Goal: Information Seeking & Learning: Learn about a topic

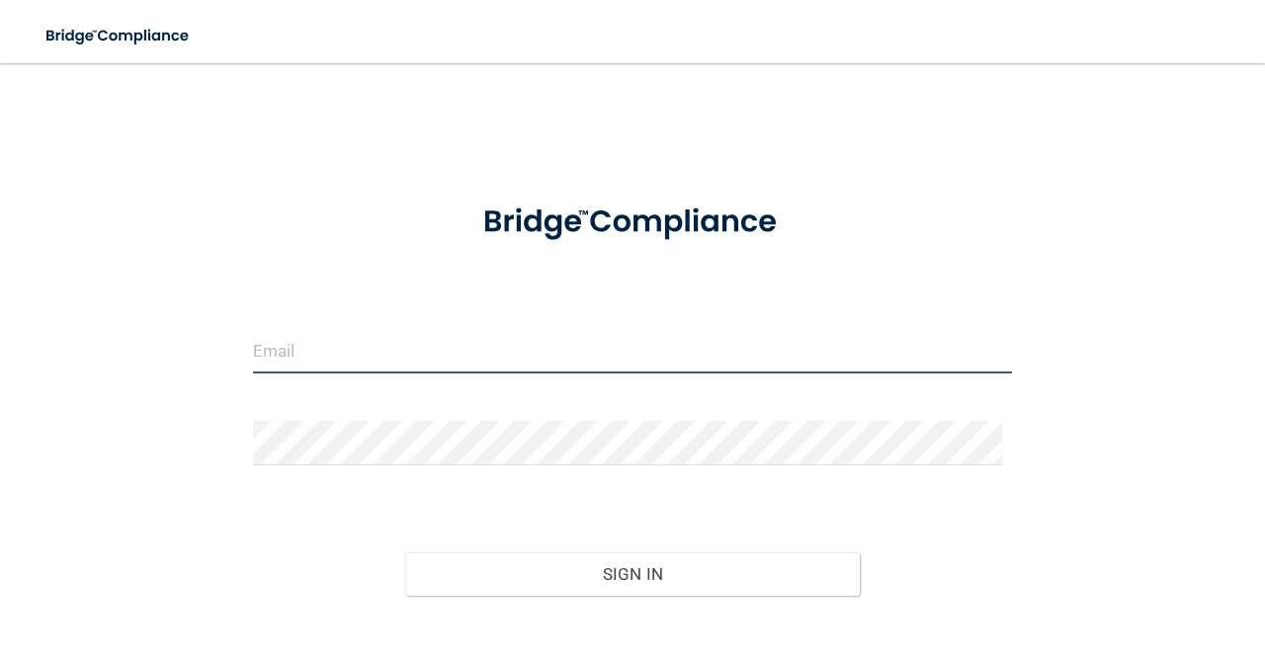
click at [472, 348] on input "email" at bounding box center [632, 351] width 759 height 44
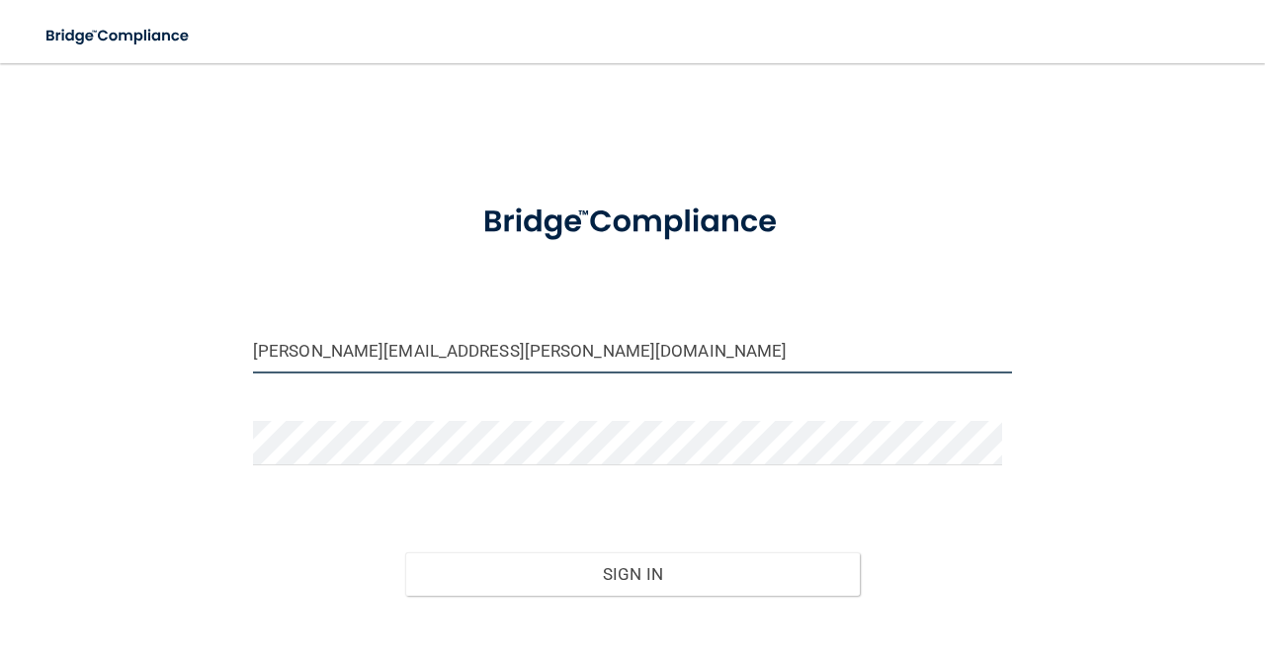
type input "[PERSON_NAME][EMAIL_ADDRESS][PERSON_NAME][DOMAIN_NAME]"
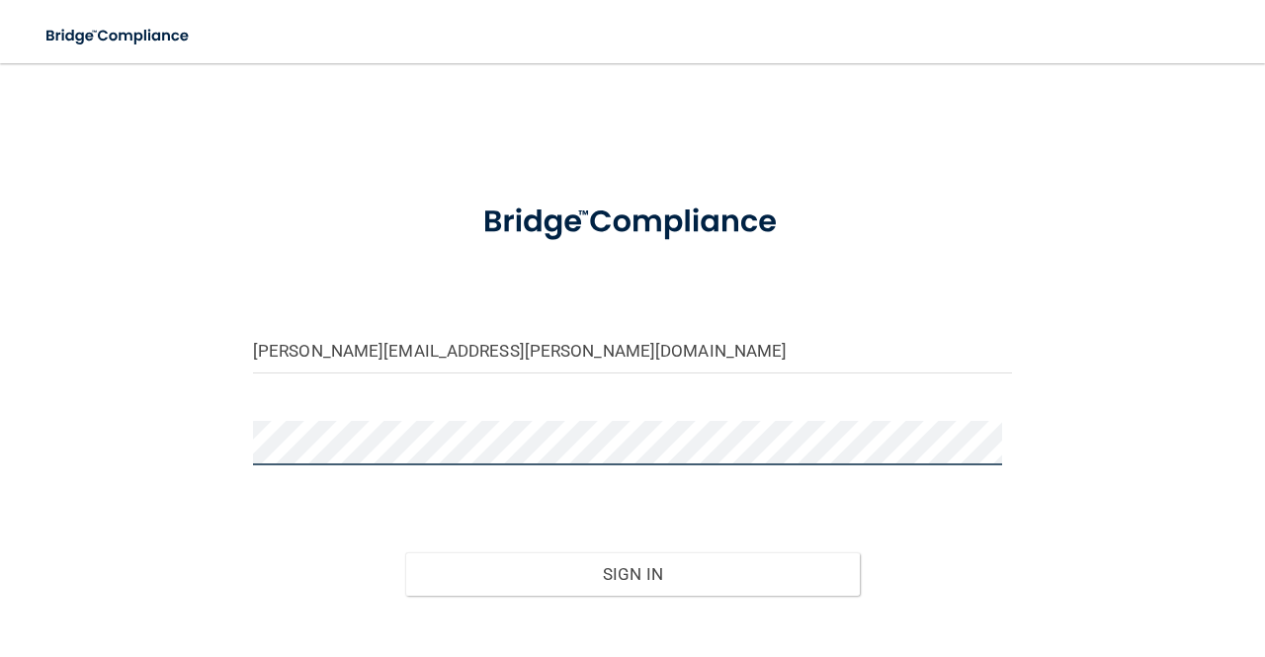
click at [405, 553] on button "Sign In" at bounding box center [633, 574] width 456 height 43
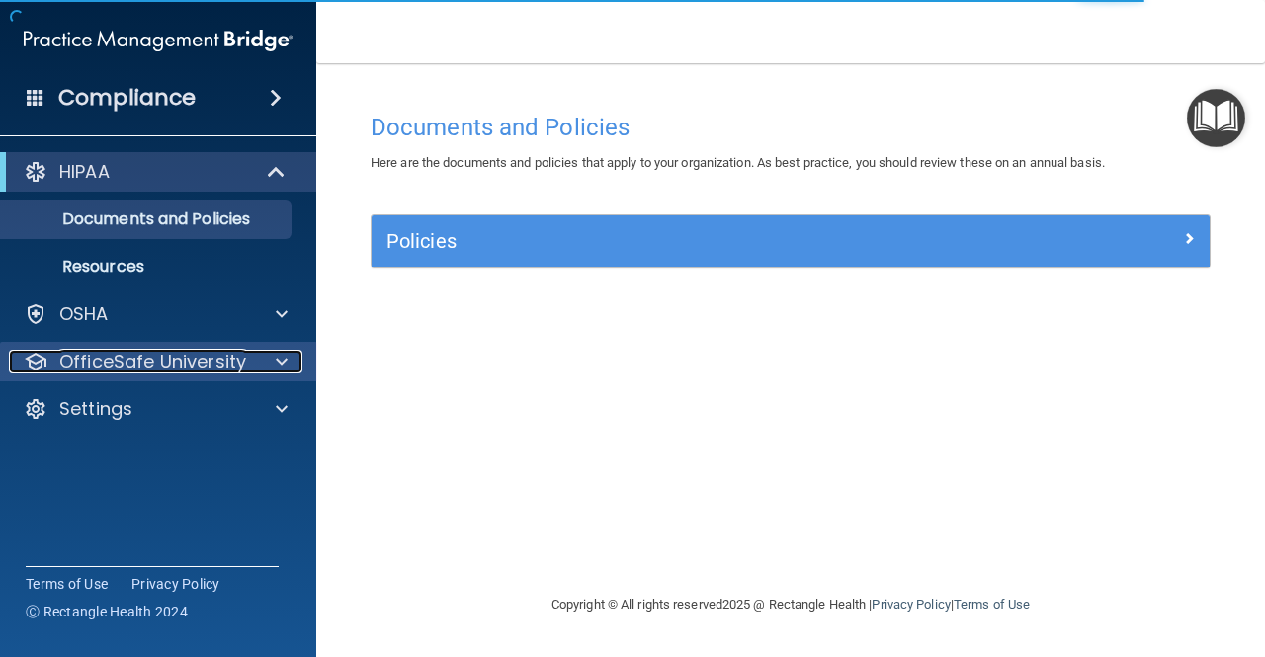
click at [257, 361] on div at bounding box center [278, 362] width 49 height 24
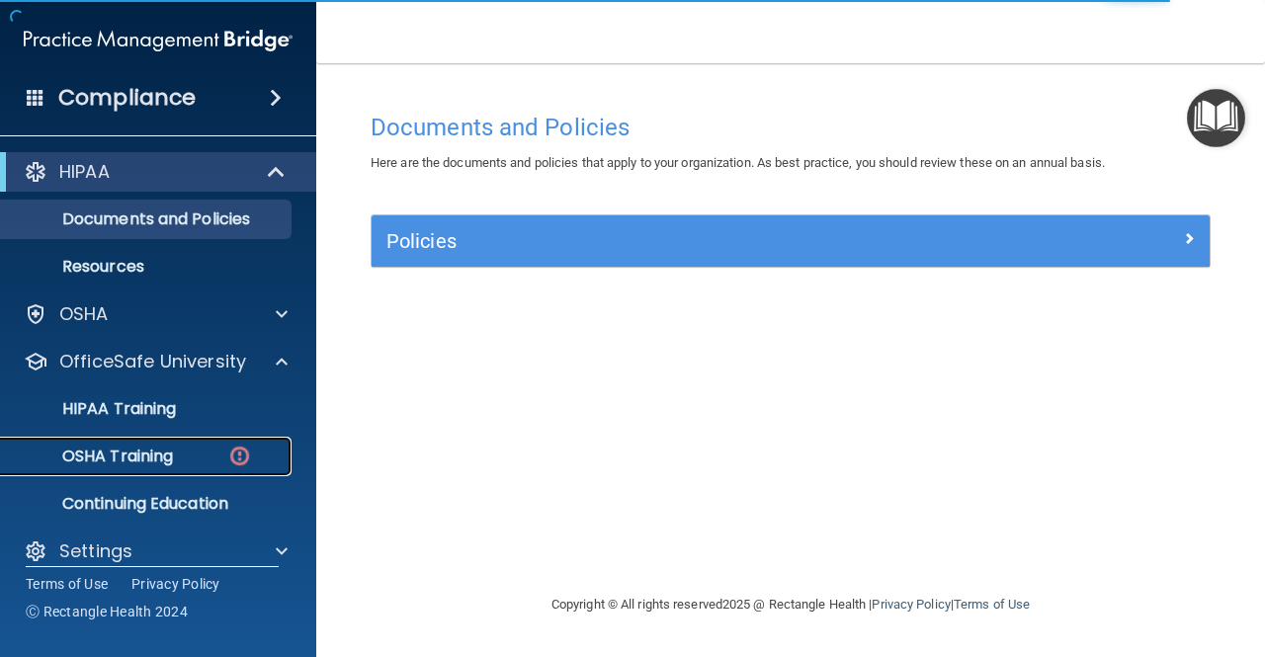
click at [187, 450] on div "OSHA Training" at bounding box center [148, 457] width 270 height 20
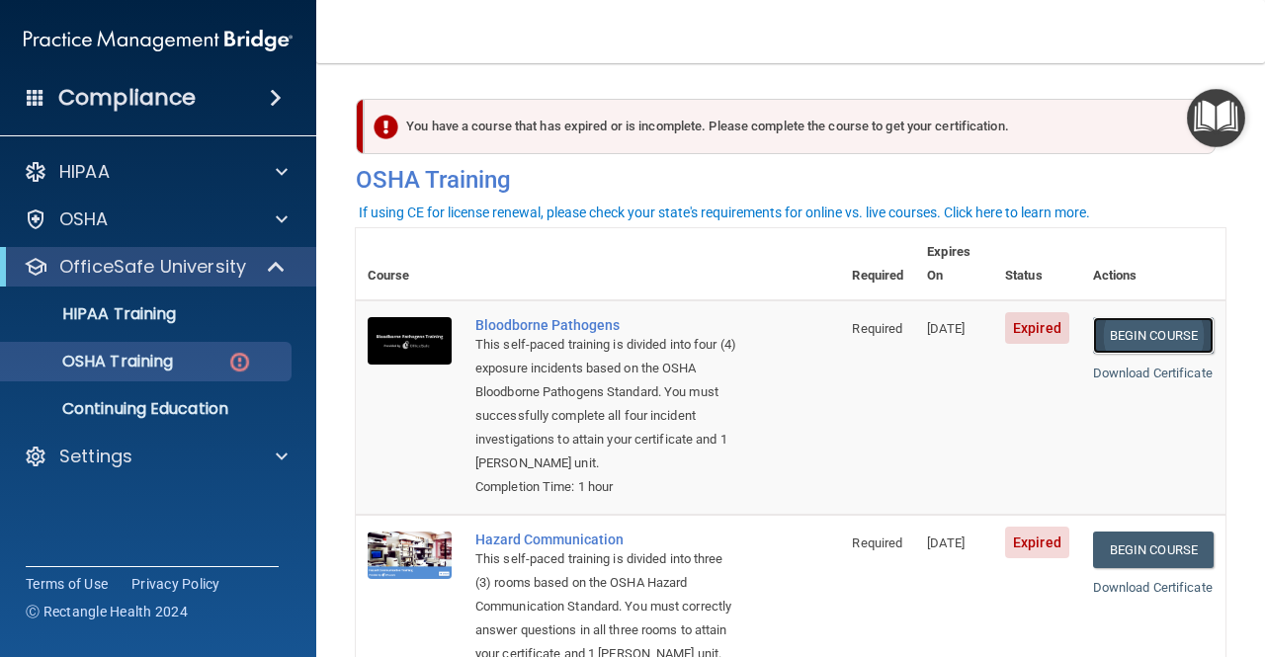
click at [1117, 317] on link "Begin Course" at bounding box center [1153, 335] width 121 height 37
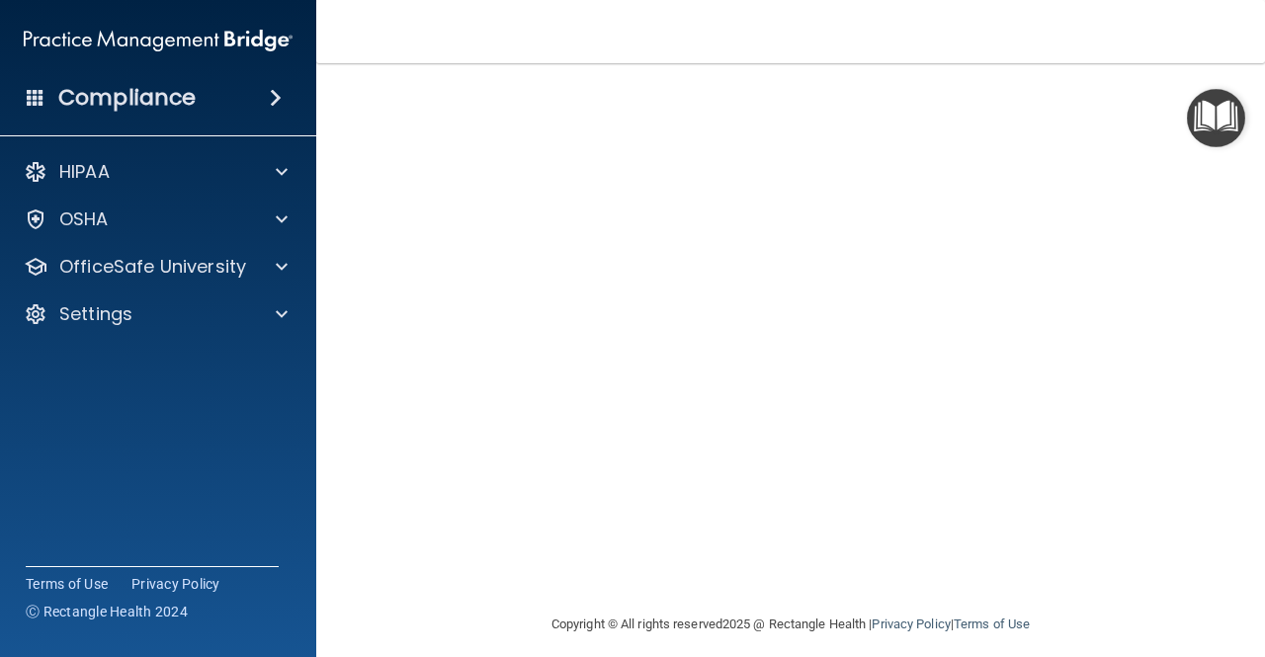
scroll to position [18, 0]
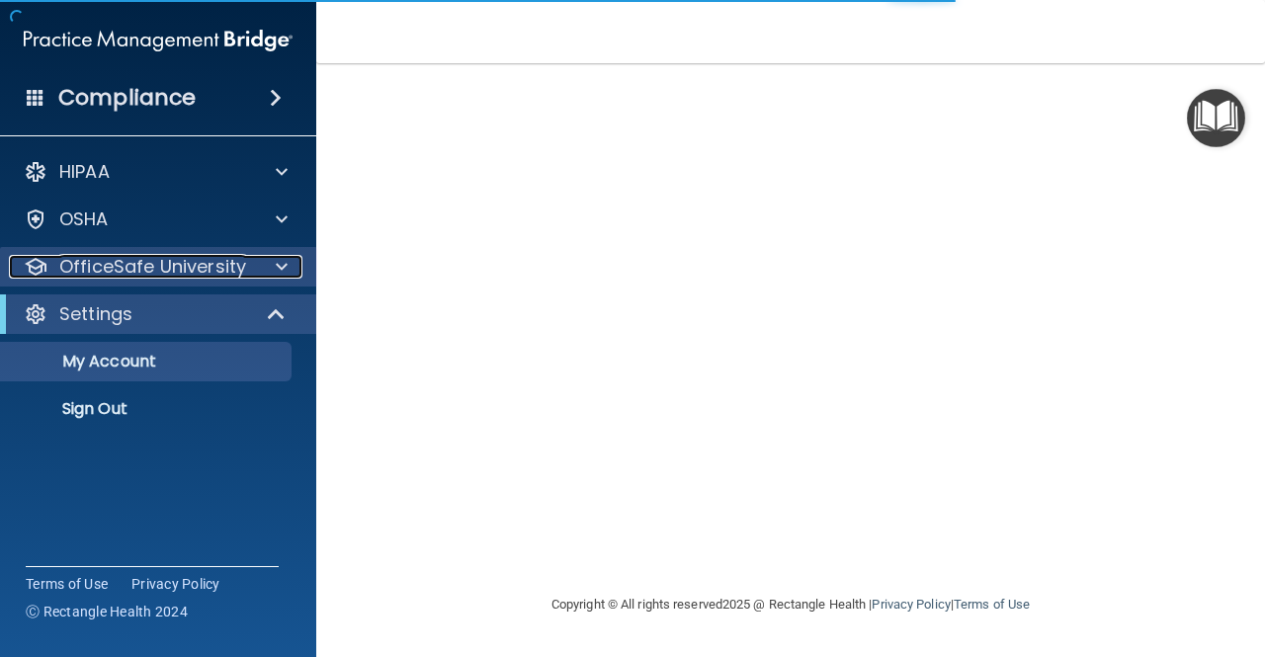
click at [267, 267] on div at bounding box center [278, 267] width 49 height 24
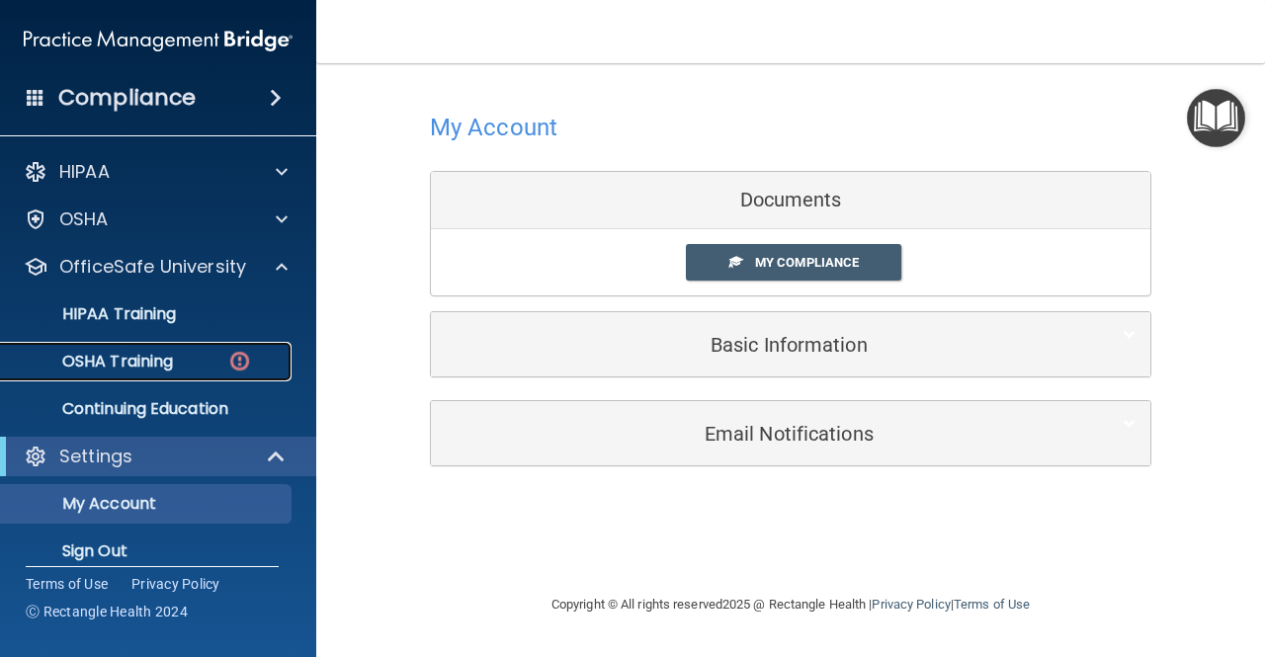
click at [210, 359] on div "OSHA Training" at bounding box center [148, 362] width 270 height 20
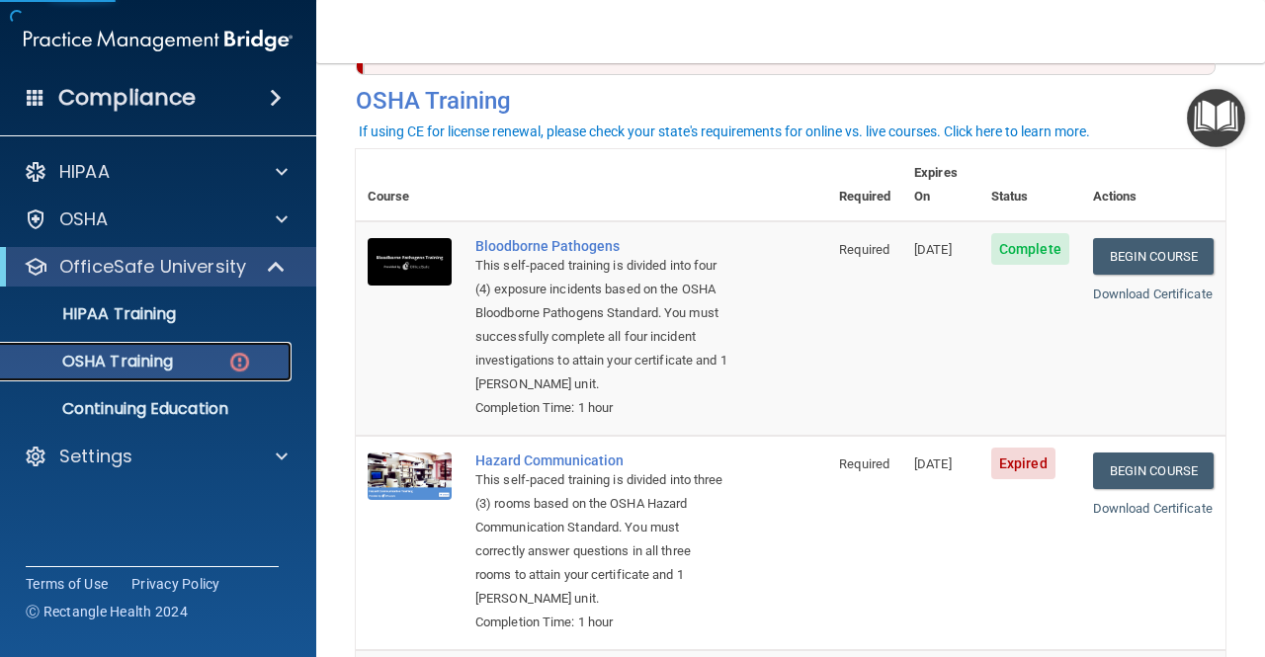
scroll to position [80, 0]
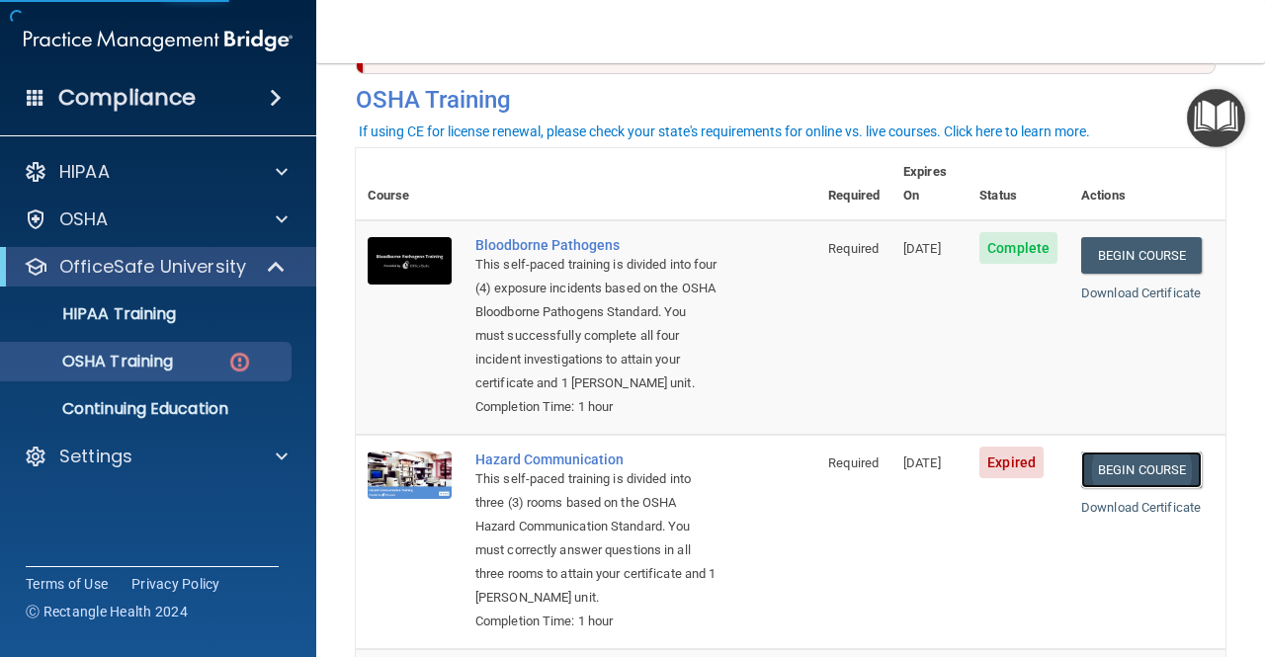
click at [1158, 459] on link "Begin Course" at bounding box center [1141, 470] width 121 height 37
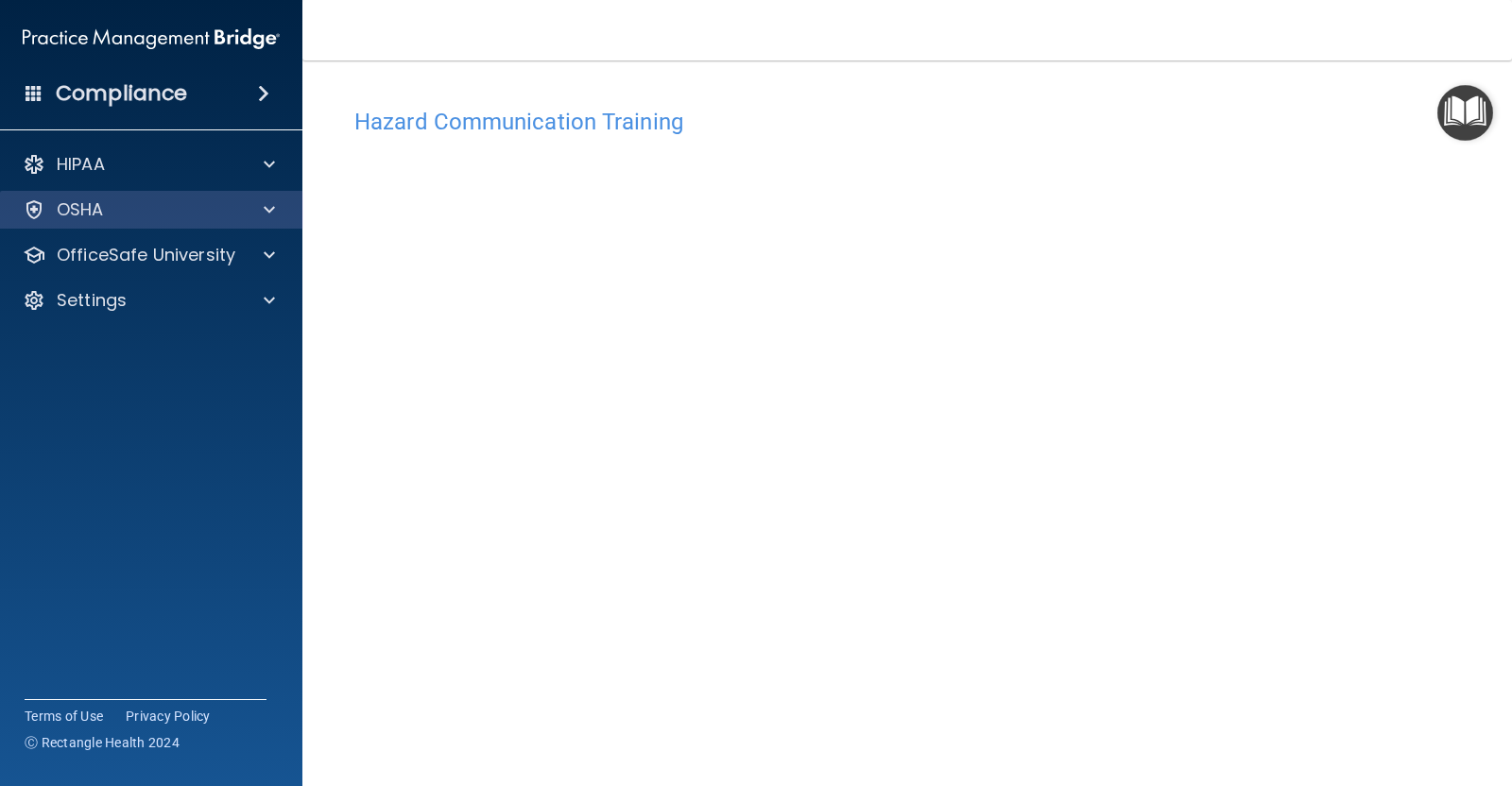
click at [225, 223] on div "OSHA" at bounding box center [151, 210] width 303 height 38
click at [278, 213] on div at bounding box center [266, 210] width 47 height 23
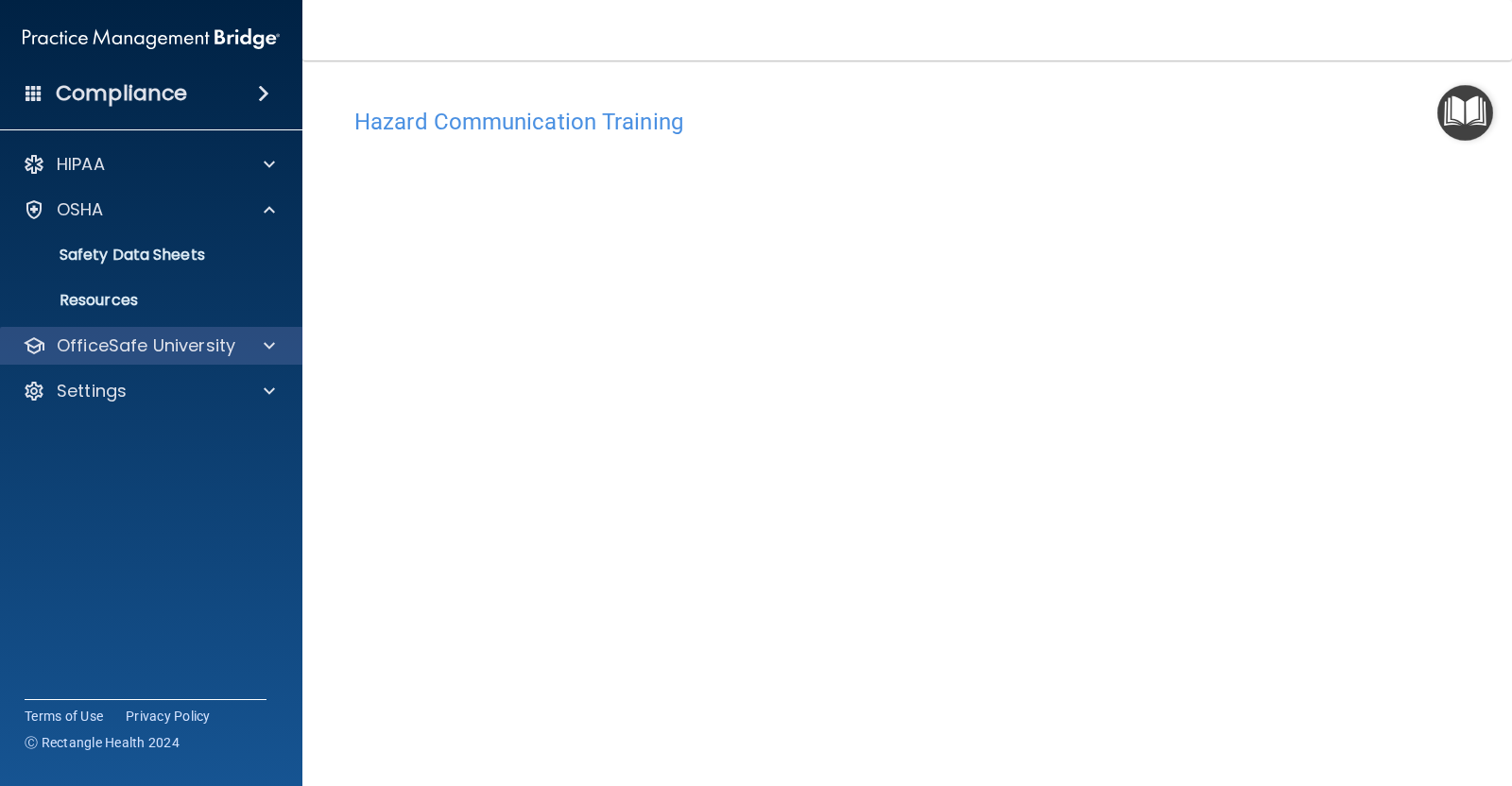
click at [263, 333] on div "OfficeSafe University" at bounding box center [151, 346] width 303 height 38
click at [270, 355] on span at bounding box center [270, 346] width 11 height 23
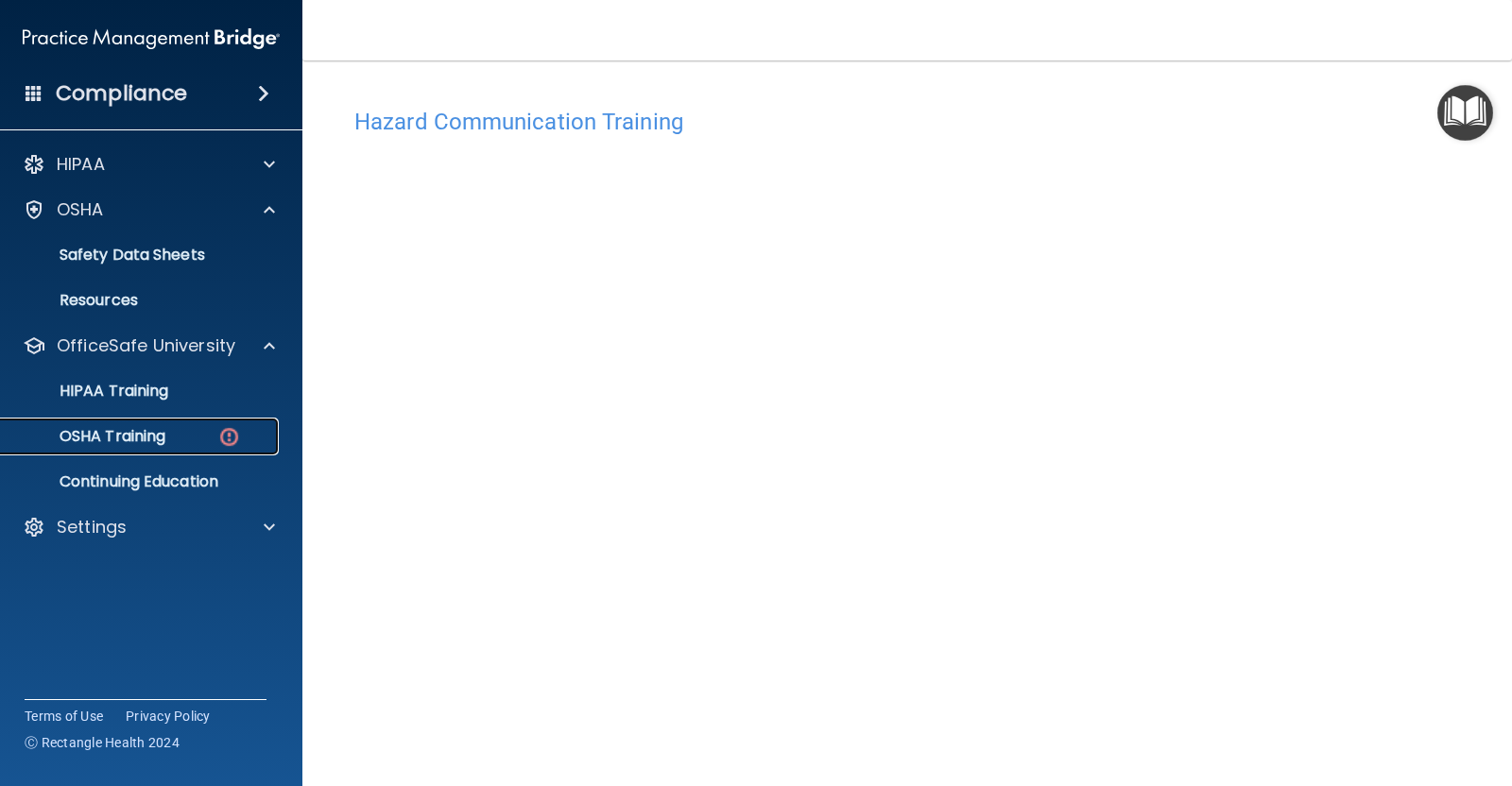
click at [149, 436] on p "OSHA Training" at bounding box center [89, 437] width 153 height 19
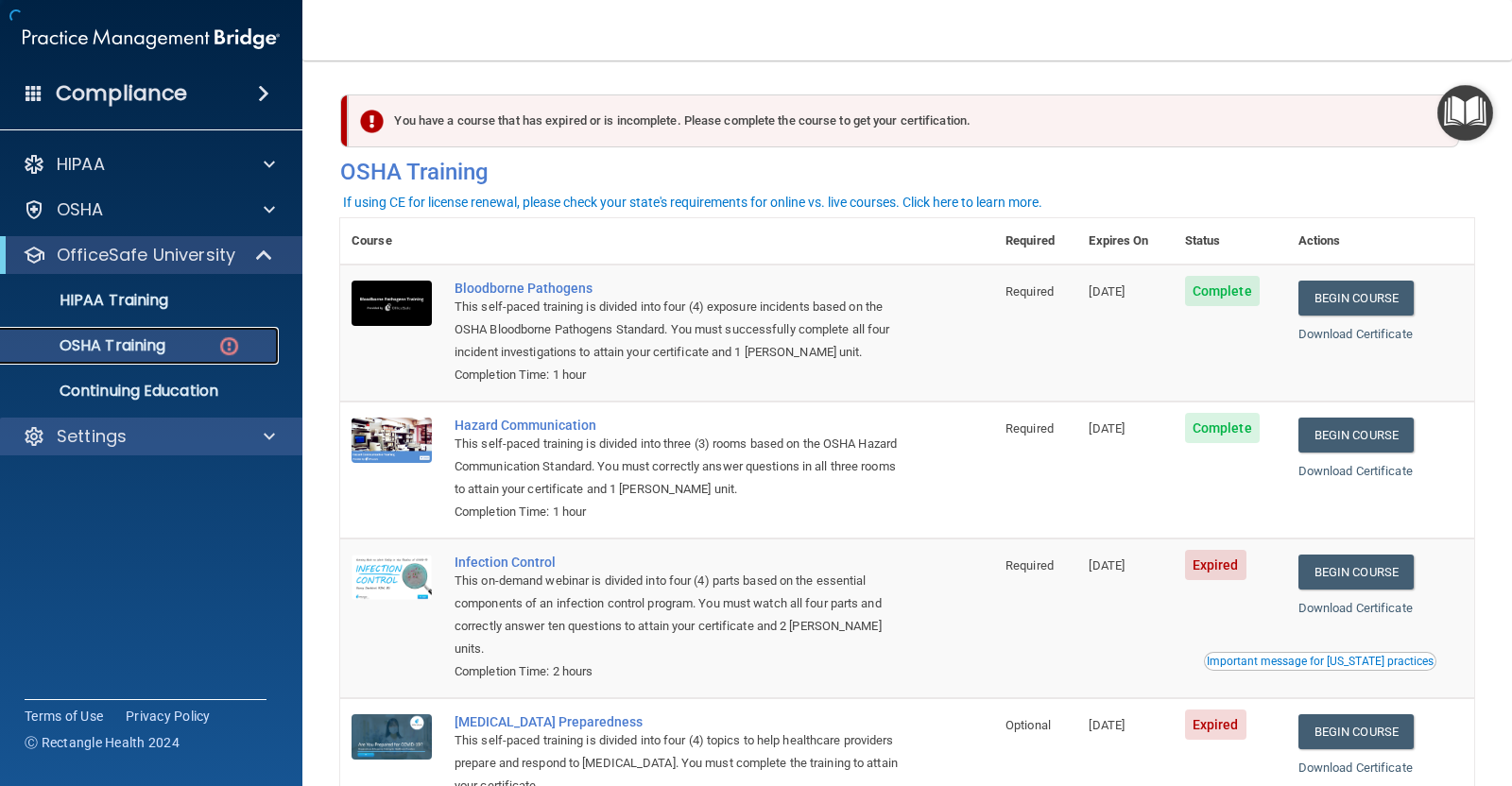
scroll to position [125, 0]
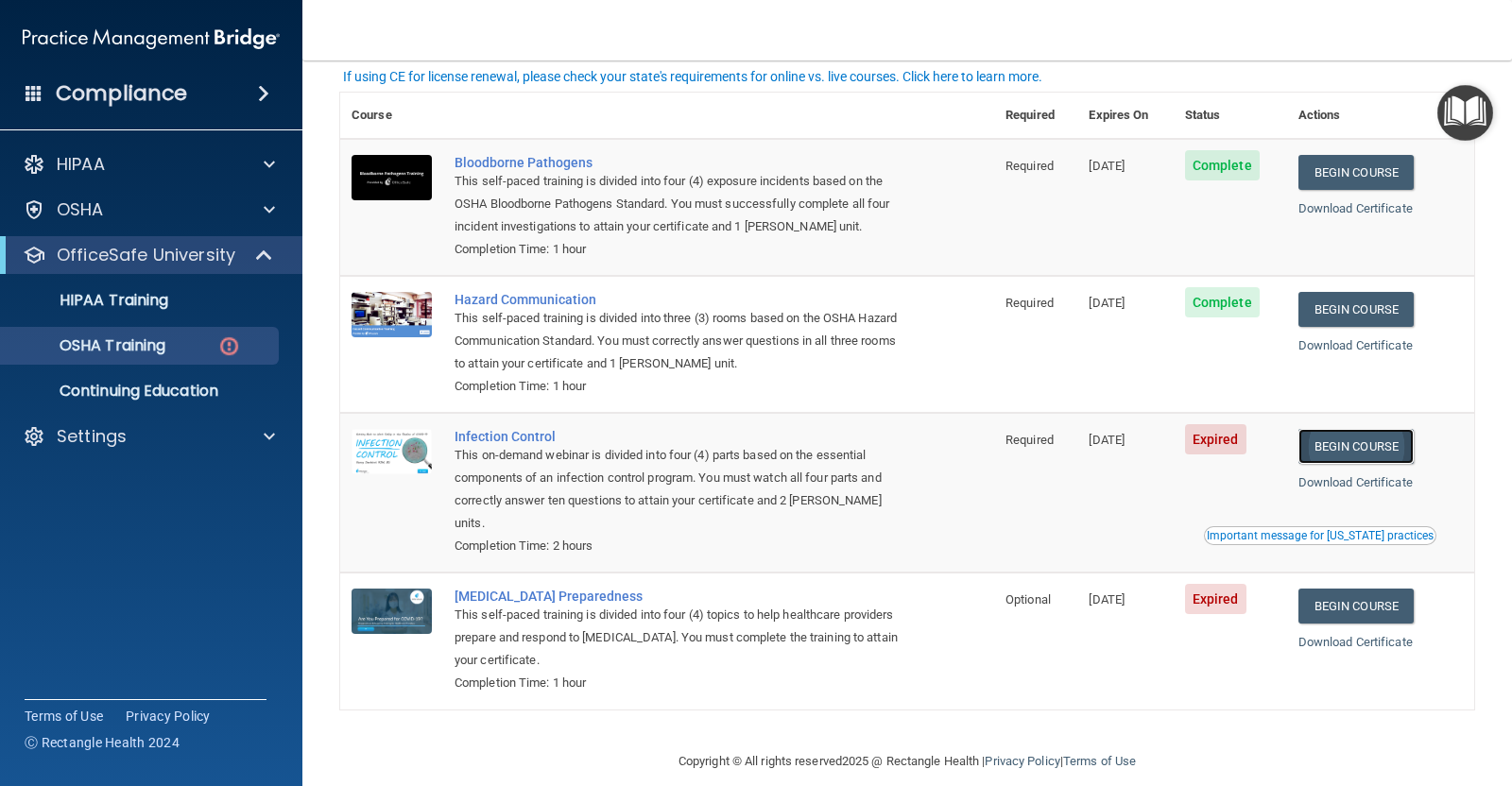
click at [1209, 440] on link "Begin Course" at bounding box center [1356, 447] width 116 height 35
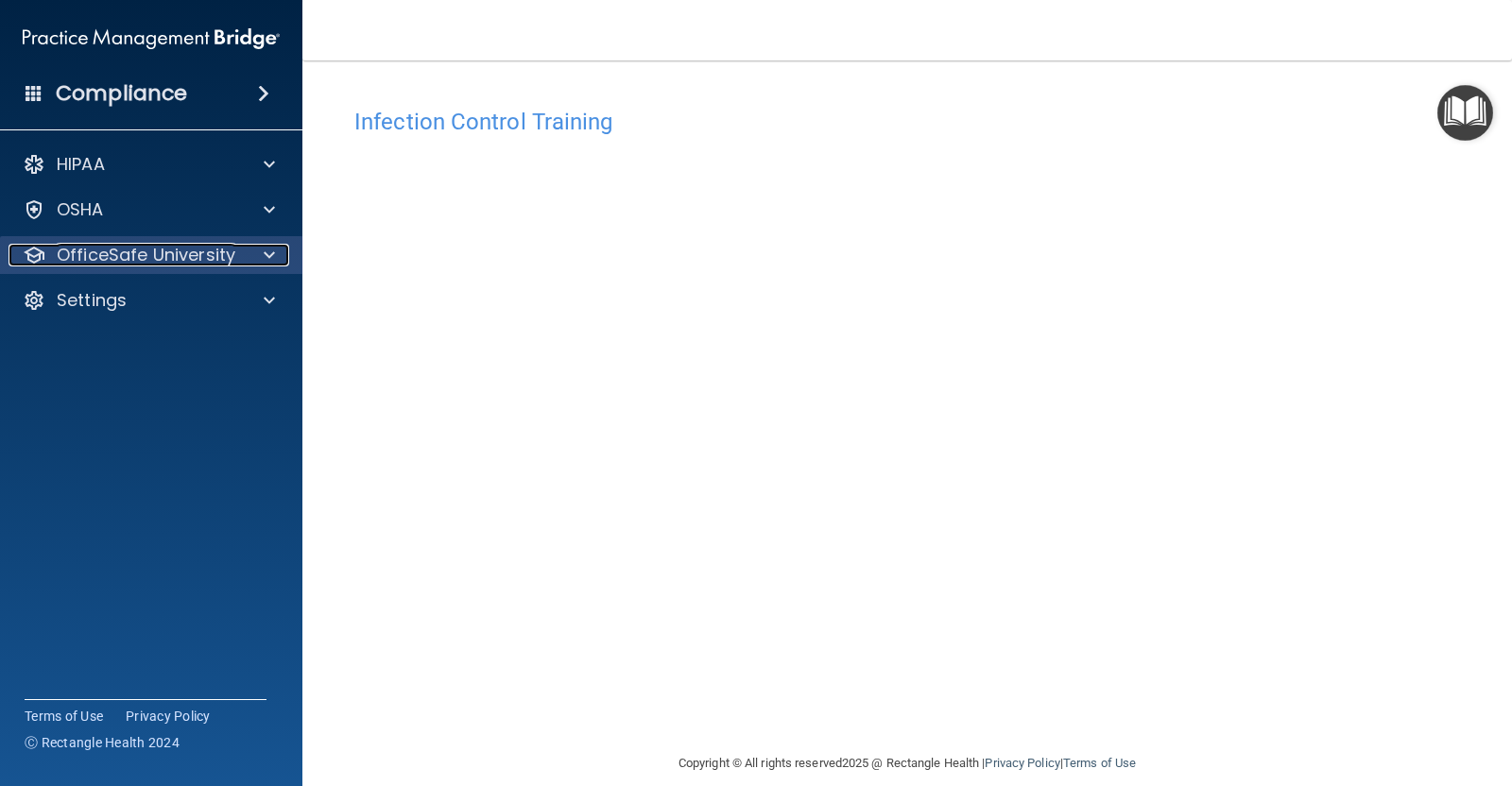
click at [265, 249] on span at bounding box center [270, 255] width 11 height 23
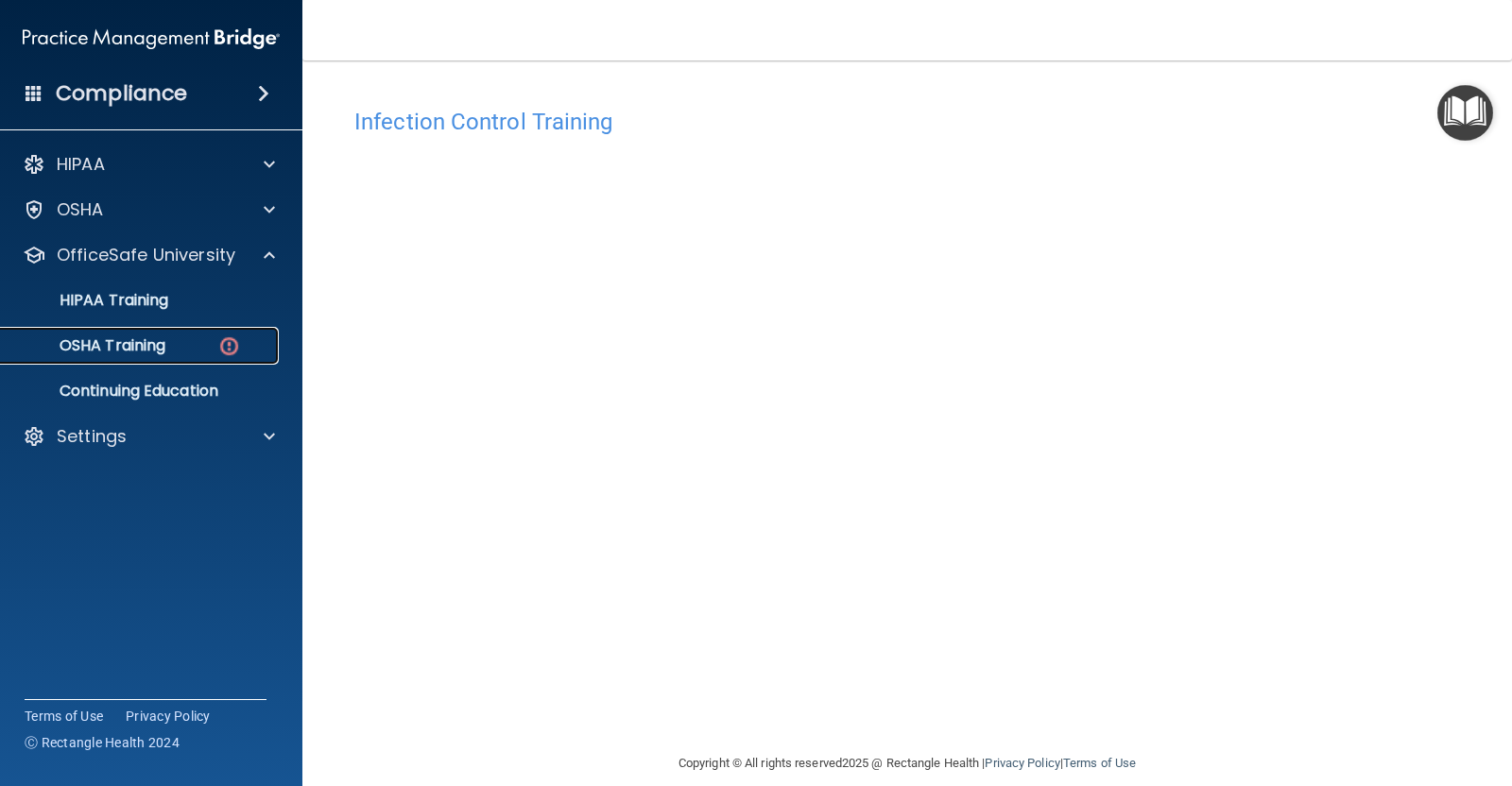
click at [188, 355] on div "OSHA Training" at bounding box center [142, 346] width 258 height 19
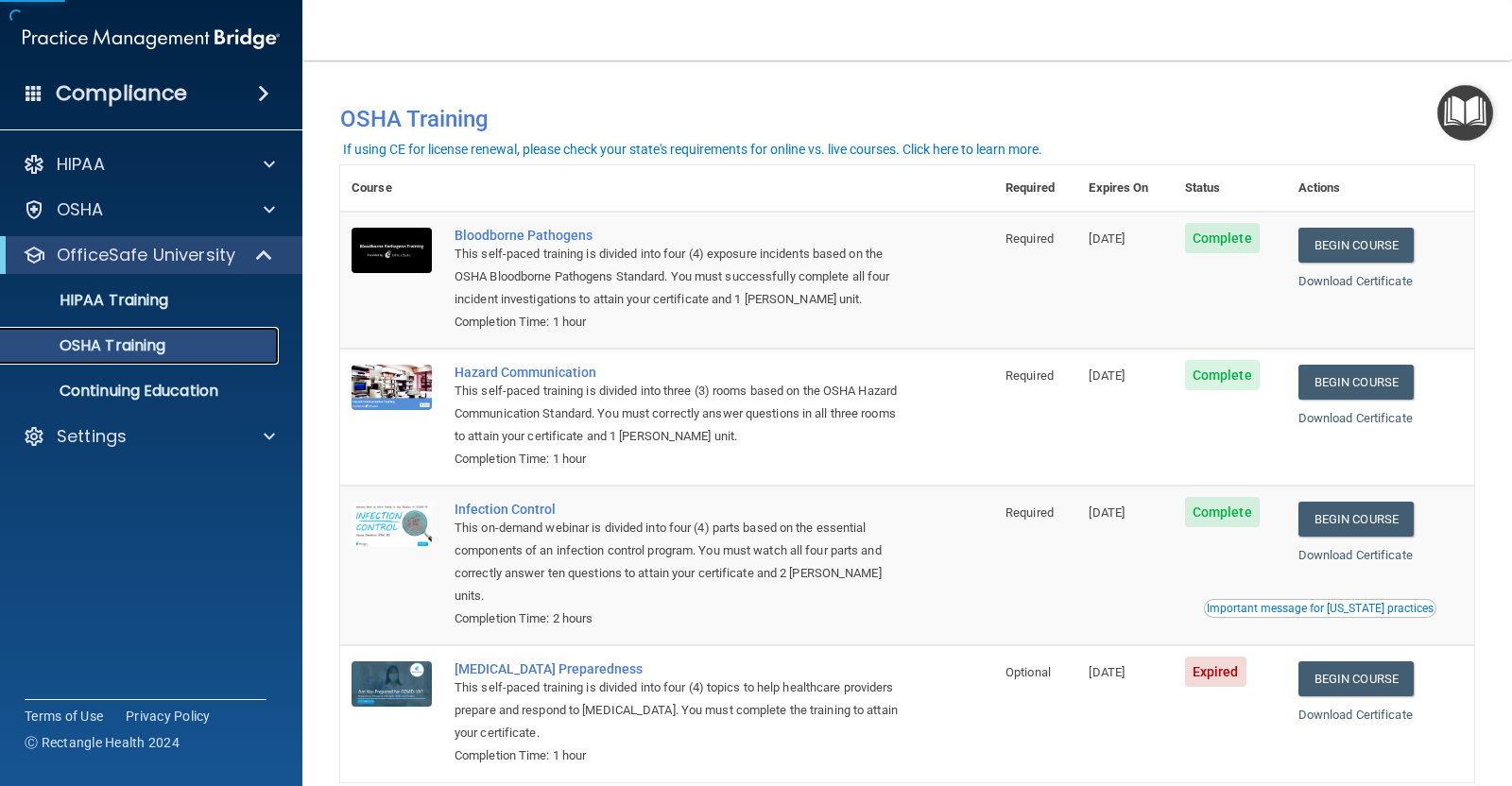
scroll to position [73, 0]
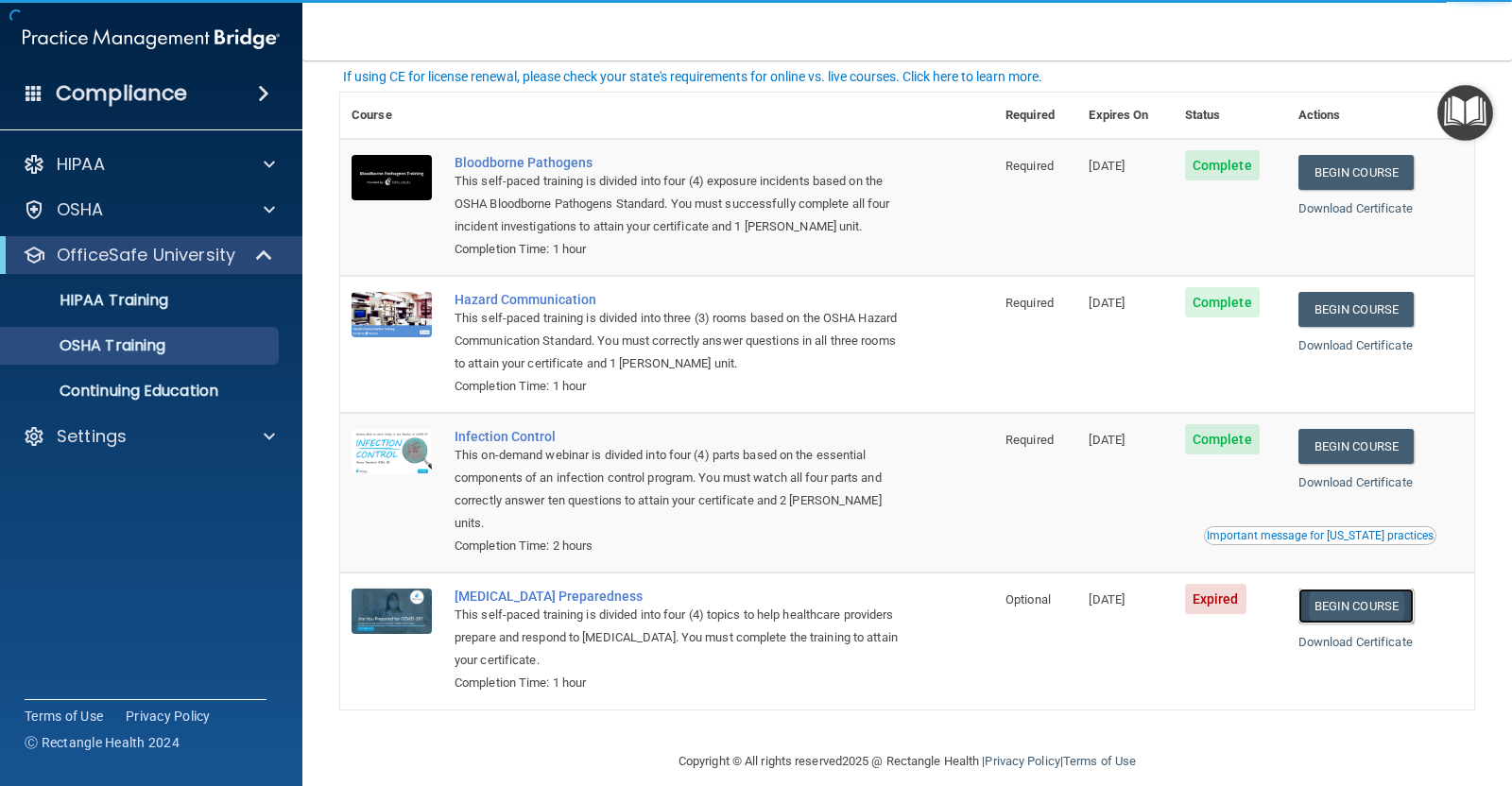
click at [1330, 589] on link "Begin Course" at bounding box center [1356, 606] width 116 height 35
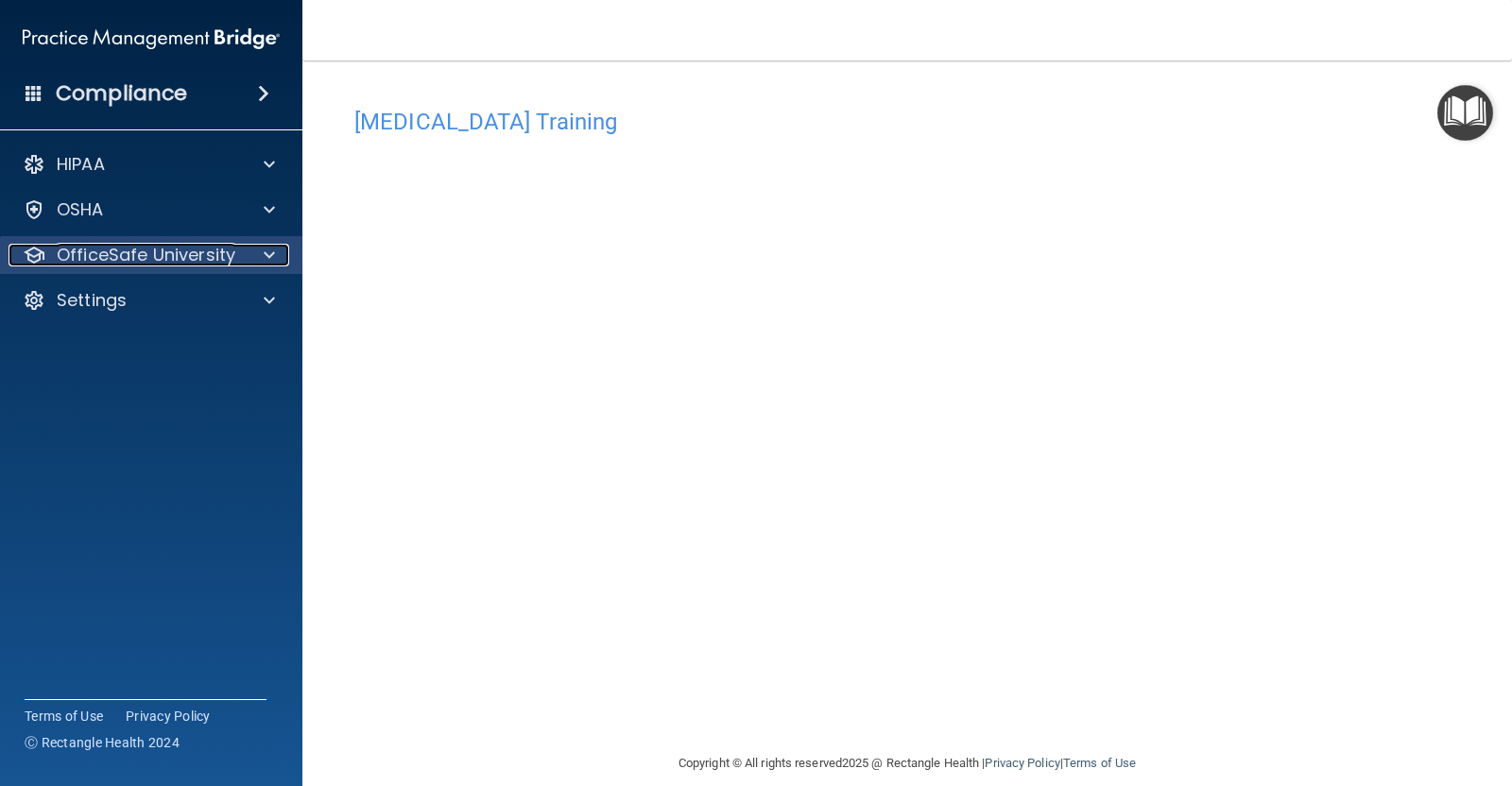
click at [274, 253] on span at bounding box center [270, 255] width 11 height 23
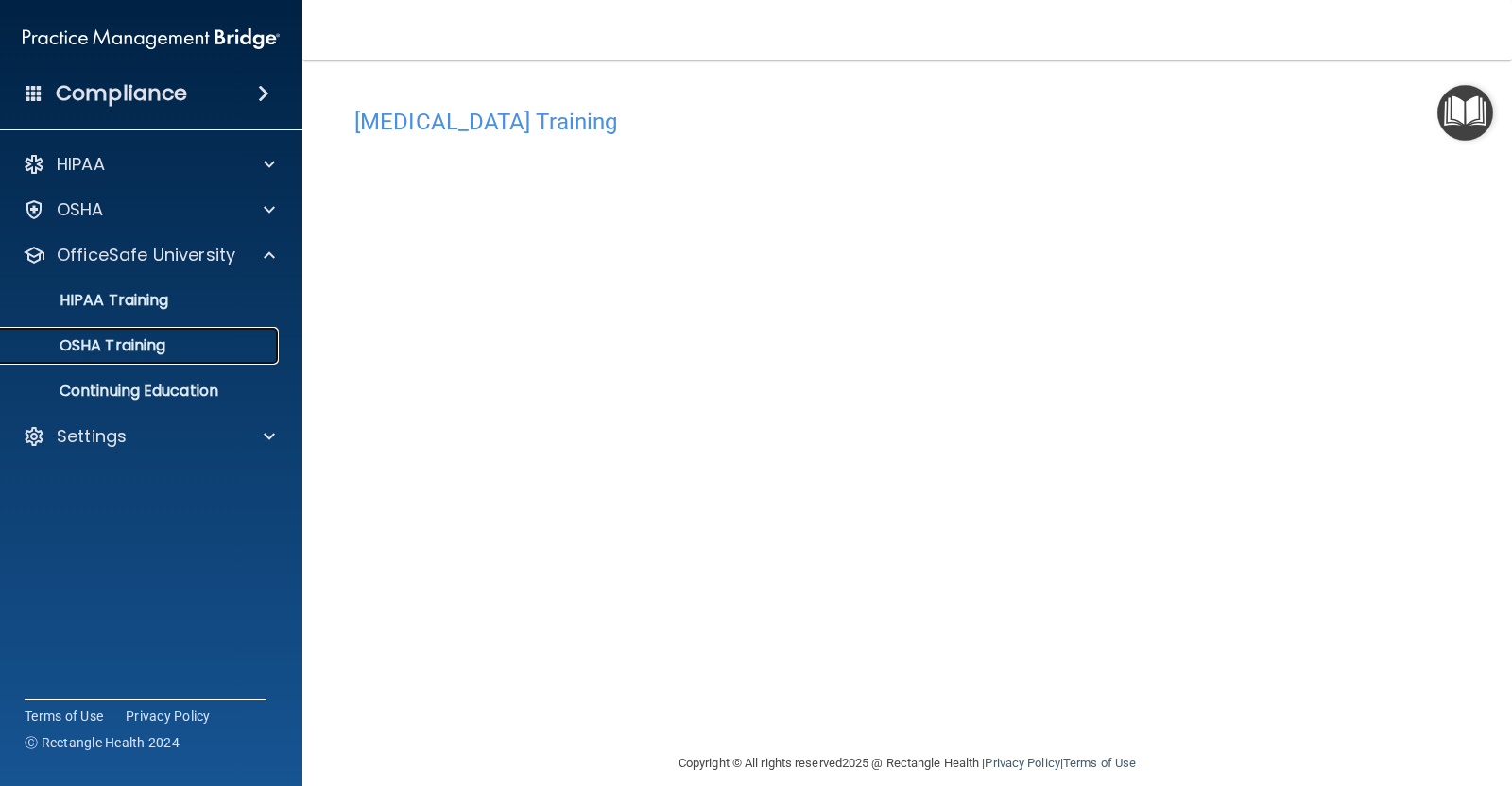
click at [165, 361] on link "OSHA Training" at bounding box center [129, 346] width 297 height 38
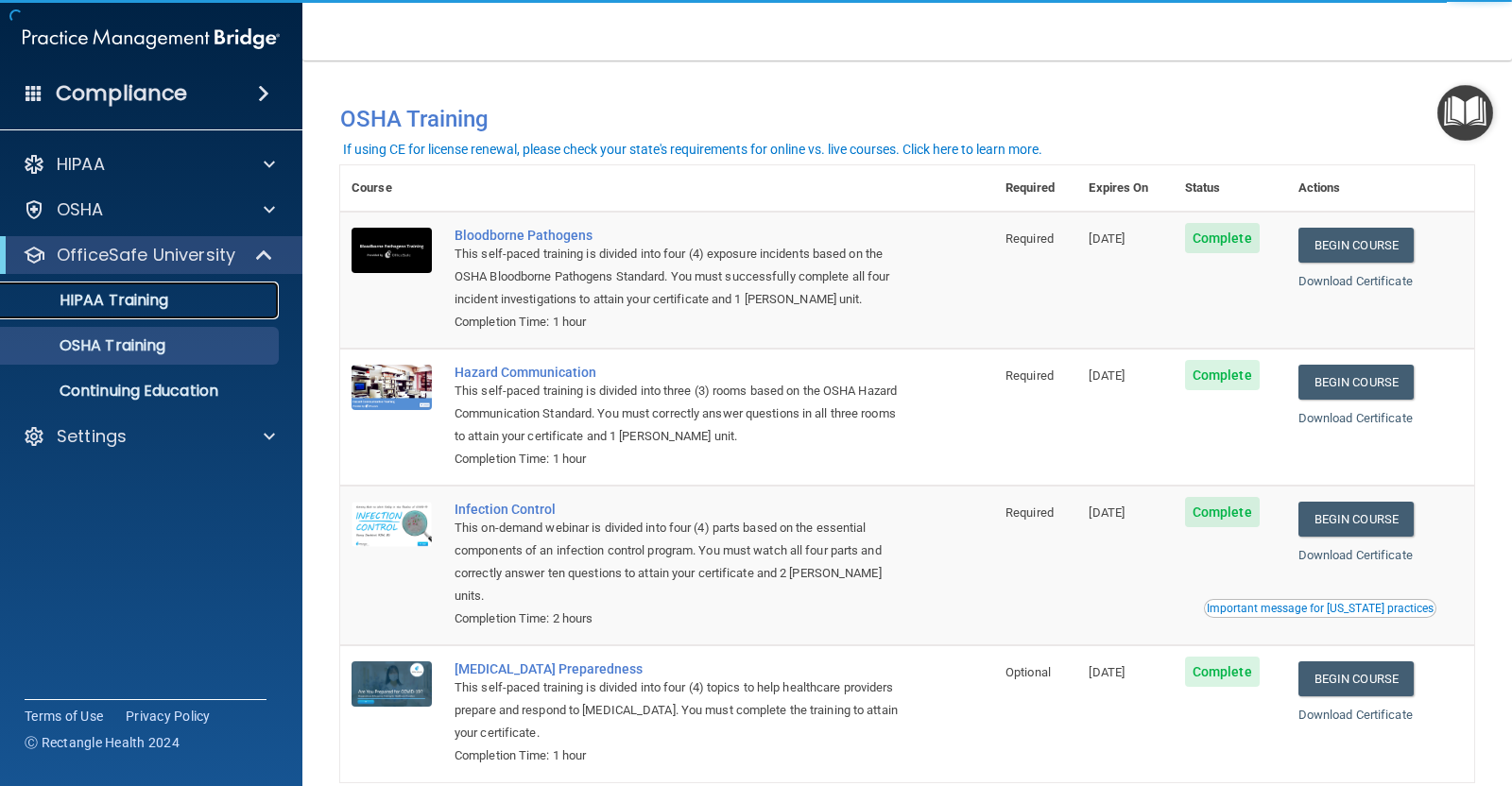
click at [110, 308] on p "HIPAA Training" at bounding box center [90, 300] width 156 height 19
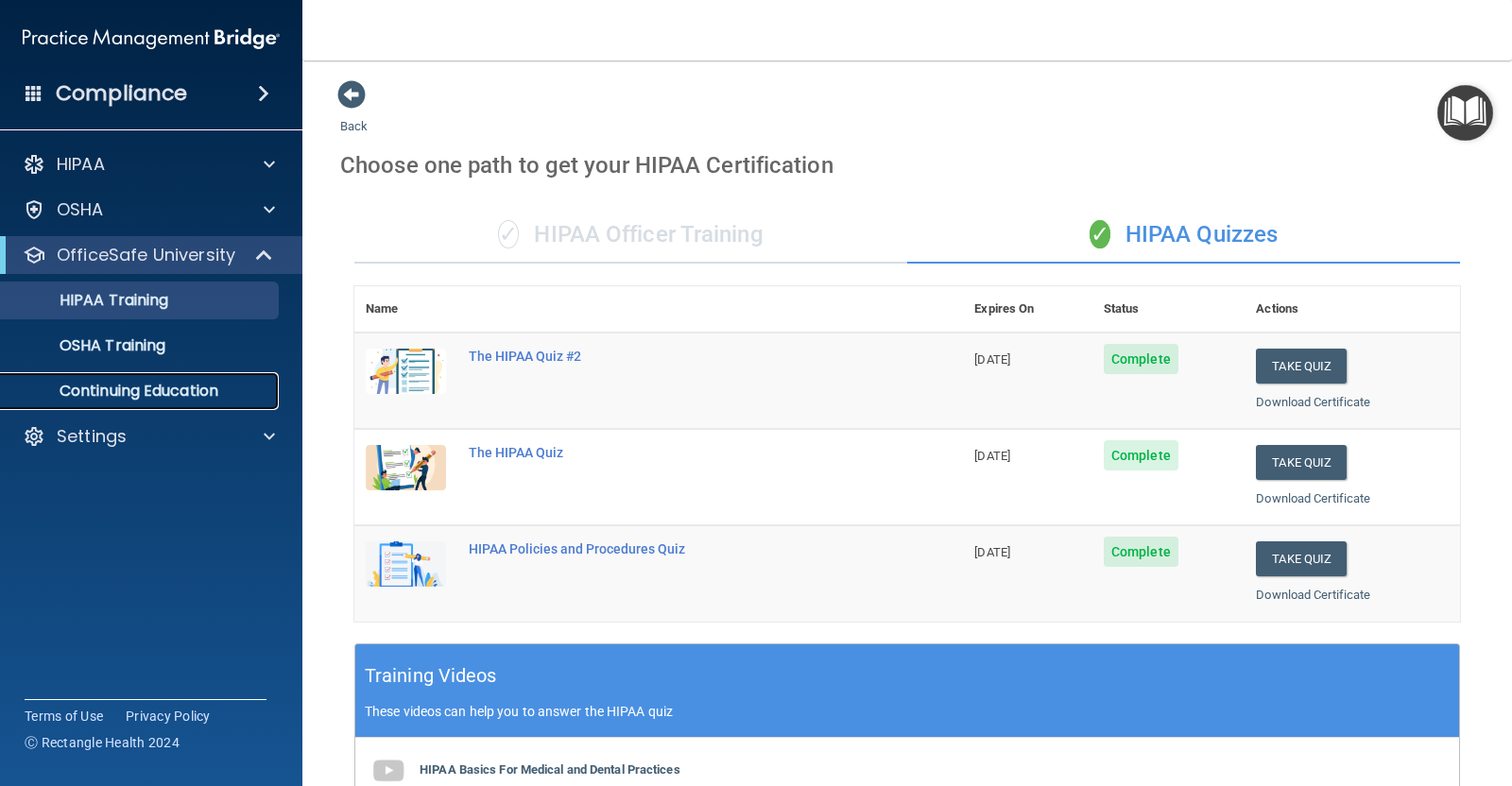
click at [195, 394] on p "Continuing Education" at bounding box center [142, 391] width 258 height 19
